Goal: Information Seeking & Learning: Check status

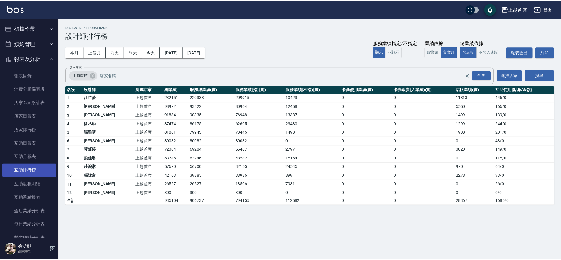
scroll to position [110, 0]
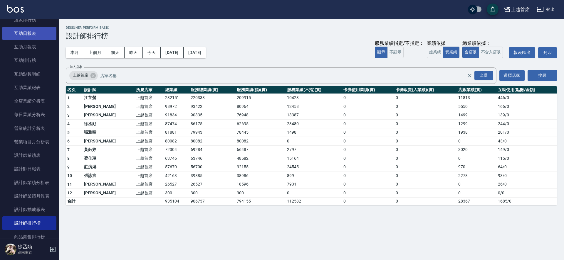
click at [26, 39] on link "互助日報表" at bounding box center [29, 34] width 54 height 14
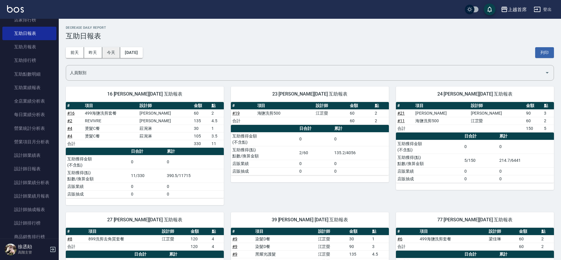
click at [105, 52] on button "今天" at bounding box center [111, 52] width 18 height 11
drag, startPoint x: 97, startPoint y: 52, endPoint x: 92, endPoint y: 54, distance: 4.9
click at [90, 54] on button "昨天" at bounding box center [93, 52] width 18 height 11
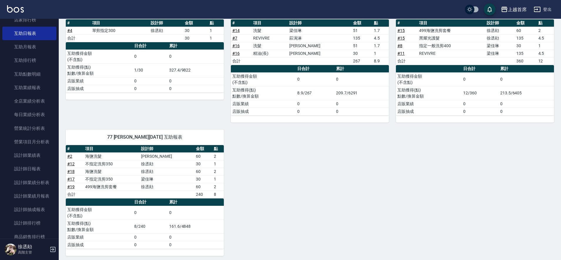
scroll to position [86, 0]
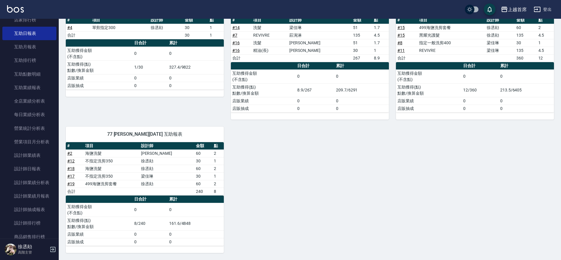
click at [70, 28] on link "# 4" at bounding box center [69, 27] width 5 height 5
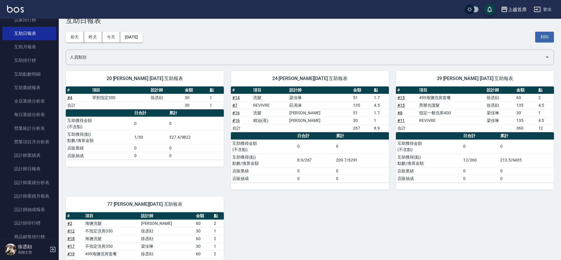
scroll to position [12, 0]
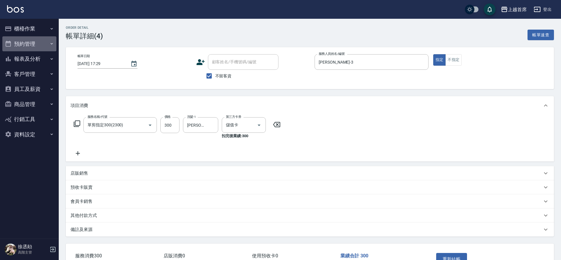
click at [12, 41] on button "預約管理" at bounding box center [29, 43] width 54 height 15
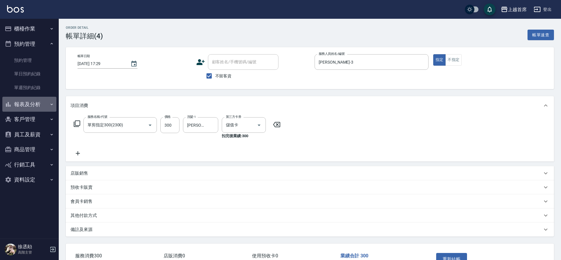
click at [32, 107] on button "報表及分析" at bounding box center [29, 104] width 54 height 15
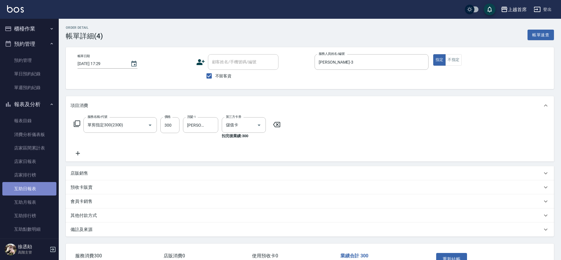
click at [29, 190] on link "互助日報表" at bounding box center [29, 189] width 54 height 14
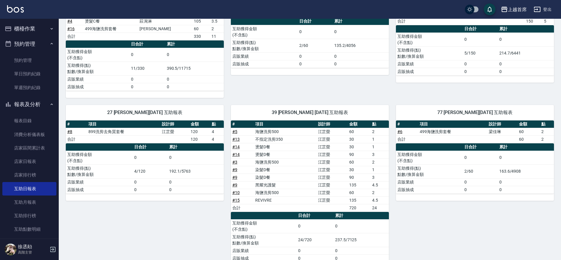
scroll to position [112, 0]
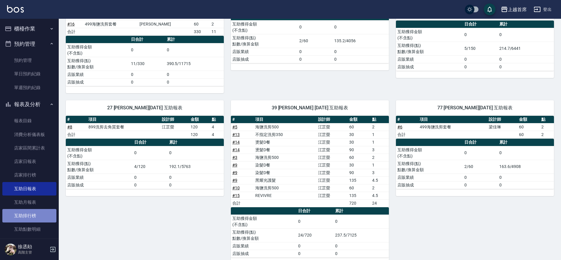
click at [39, 212] on link "互助排行榜" at bounding box center [29, 216] width 54 height 14
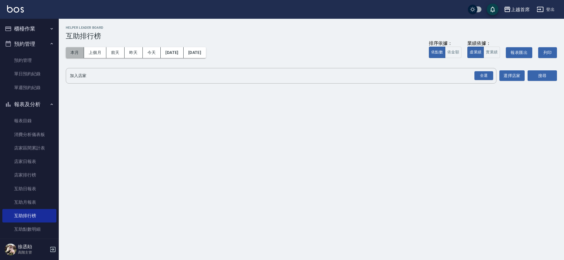
drag, startPoint x: 75, startPoint y: 51, endPoint x: 78, endPoint y: 55, distance: 4.2
click at [75, 52] on button "本月" at bounding box center [75, 52] width 18 height 11
click at [481, 74] on div "全選" at bounding box center [483, 75] width 19 height 9
click at [546, 75] on button "搜尋" at bounding box center [541, 76] width 29 height 11
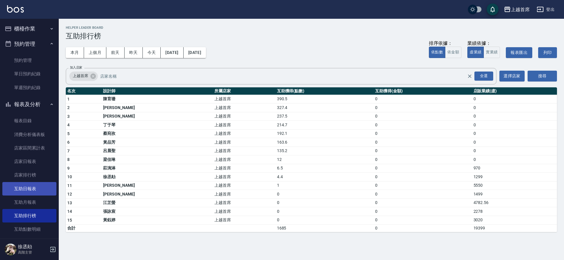
click at [36, 188] on link "互助日報表" at bounding box center [29, 189] width 54 height 14
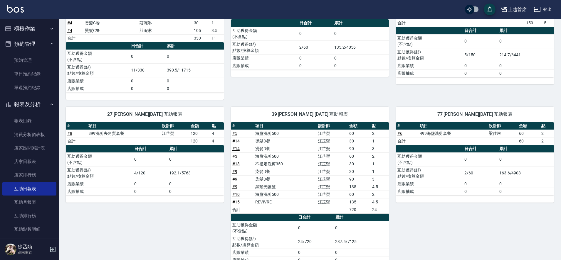
scroll to position [124, 0]
